Goal: Task Accomplishment & Management: Manage account settings

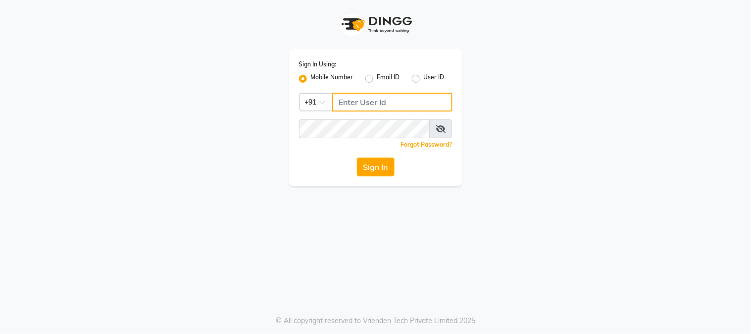
click at [356, 104] on input "Username" at bounding box center [392, 102] width 120 height 19
type input "7900176666"
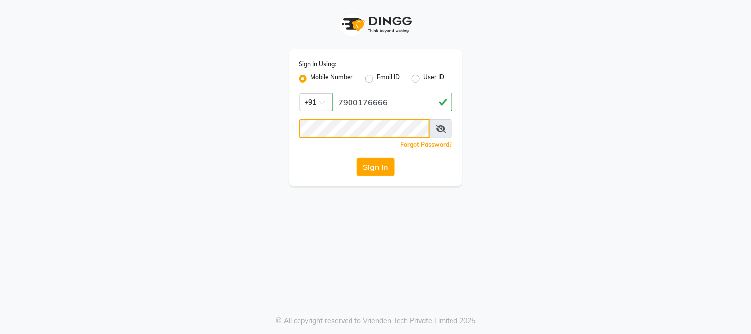
click at [357, 157] on button "Sign In" at bounding box center [376, 166] width 38 height 19
